Goal: Information Seeking & Learning: Learn about a topic

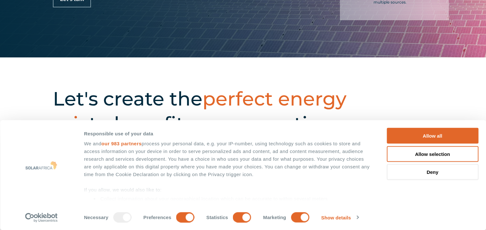
scroll to position [197, 0]
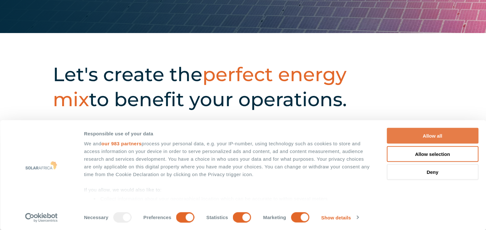
click at [421, 128] on button "Allow all" at bounding box center [433, 136] width 92 height 16
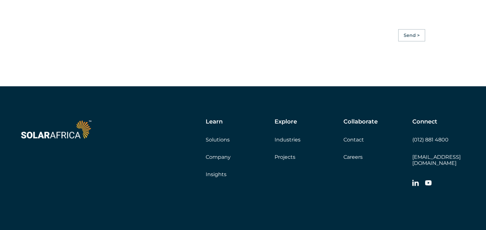
scroll to position [1796, 0]
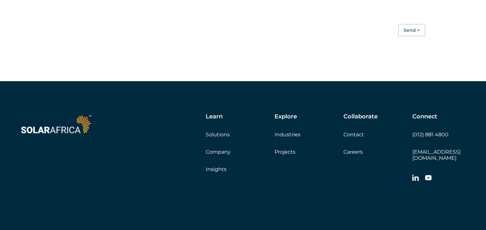
click at [285, 155] on link "Projects" at bounding box center [284, 152] width 21 height 6
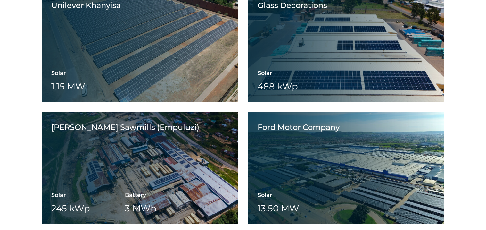
scroll to position [1620, 0]
